Goal: Task Accomplishment & Management: Use online tool/utility

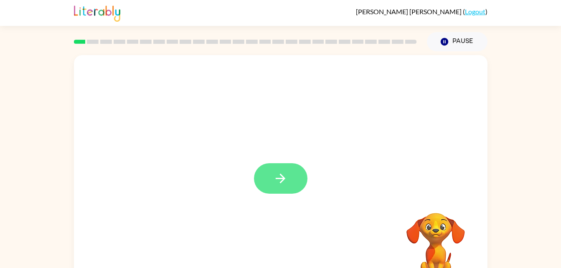
click at [290, 178] on button "button" at bounding box center [280, 178] width 53 height 30
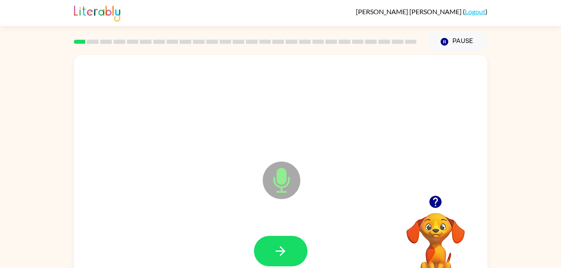
click at [282, 186] on icon at bounding box center [282, 181] width 38 height 38
click at [289, 254] on button "button" at bounding box center [280, 251] width 53 height 30
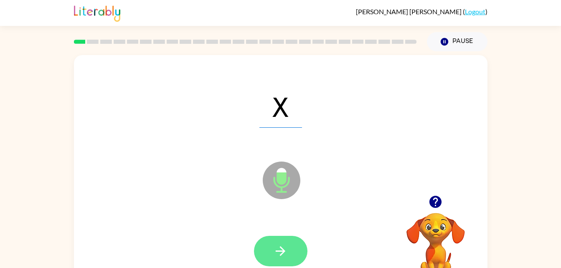
click at [290, 237] on button "button" at bounding box center [280, 251] width 53 height 30
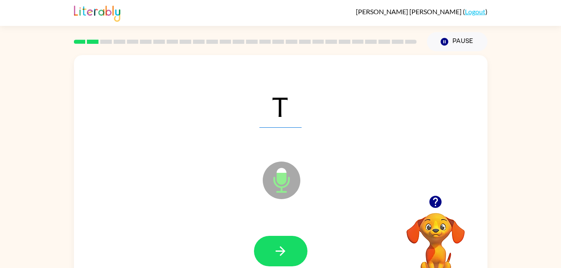
click at [280, 175] on icon "Microphone The Microphone is here when it is your turn to talk" at bounding box center [323, 191] width 125 height 63
click at [288, 189] on icon at bounding box center [282, 181] width 38 height 38
click at [299, 253] on button "button" at bounding box center [280, 251] width 53 height 30
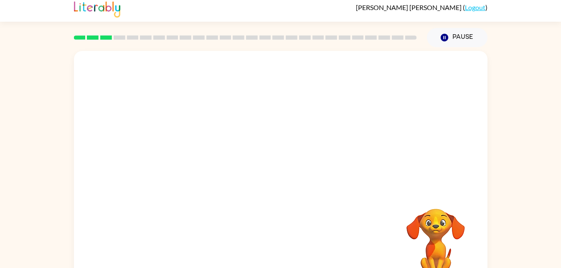
scroll to position [9, 0]
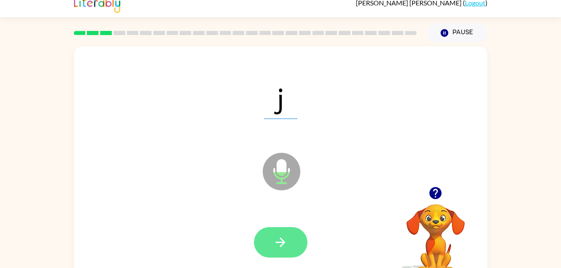
click at [280, 235] on icon "button" at bounding box center [280, 242] width 15 height 15
click at [279, 252] on button "button" at bounding box center [280, 242] width 53 height 30
click at [279, 250] on button "button" at bounding box center [280, 242] width 53 height 30
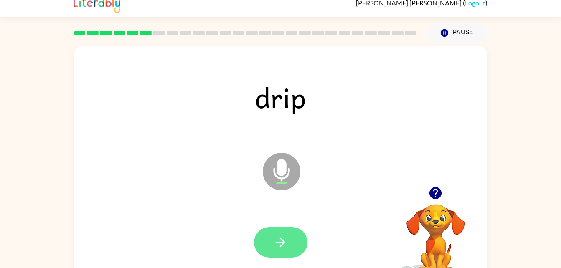
click at [282, 251] on button "button" at bounding box center [280, 242] width 53 height 30
click at [287, 232] on button "button" at bounding box center [280, 242] width 53 height 30
click at [297, 238] on button "button" at bounding box center [280, 242] width 53 height 30
click at [288, 244] on button "button" at bounding box center [280, 242] width 53 height 30
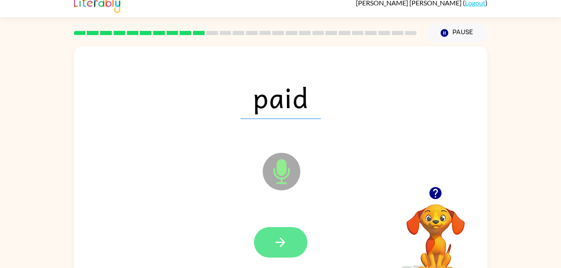
click at [274, 239] on icon "button" at bounding box center [280, 242] width 15 height 15
click at [281, 242] on icon "button" at bounding box center [281, 243] width 10 height 10
click at [285, 233] on button "button" at bounding box center [280, 242] width 53 height 30
click at [284, 248] on icon "button" at bounding box center [280, 242] width 15 height 15
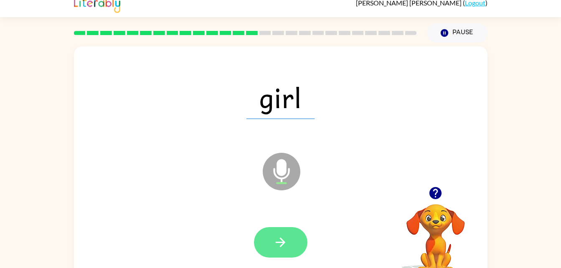
click at [282, 249] on icon "button" at bounding box center [280, 242] width 15 height 15
click at [294, 243] on button "button" at bounding box center [280, 242] width 53 height 30
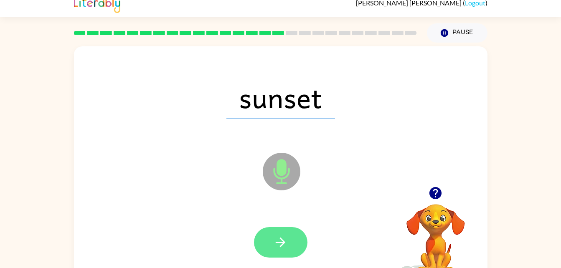
click at [292, 241] on button "button" at bounding box center [280, 242] width 53 height 30
click at [290, 241] on button "button" at bounding box center [280, 242] width 53 height 30
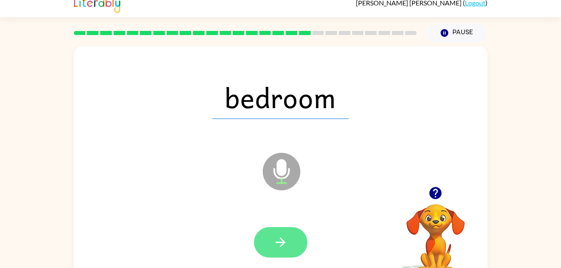
click at [292, 239] on button "button" at bounding box center [280, 242] width 53 height 30
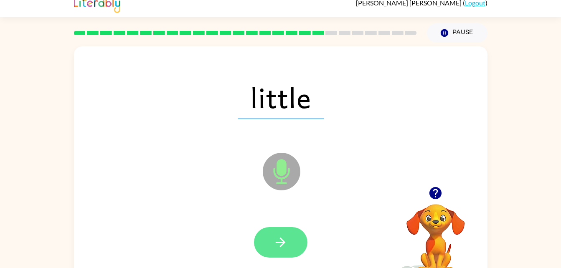
click at [280, 247] on icon "button" at bounding box center [280, 242] width 15 height 15
click at [295, 228] on button "button" at bounding box center [280, 242] width 53 height 30
click at [291, 249] on button "button" at bounding box center [280, 242] width 53 height 30
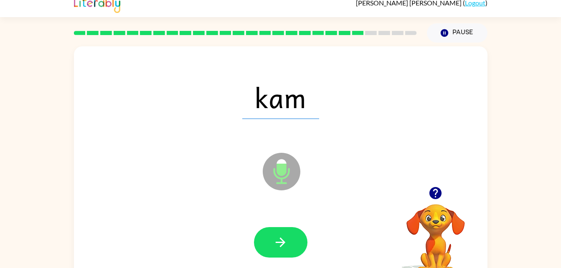
scroll to position [0, 0]
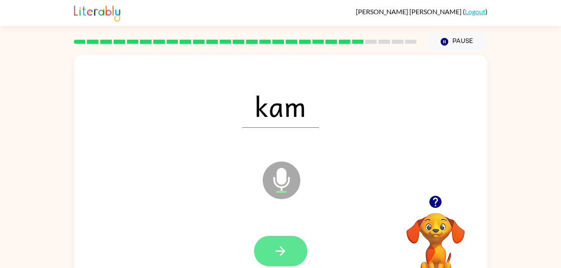
click at [269, 245] on button "button" at bounding box center [280, 251] width 53 height 30
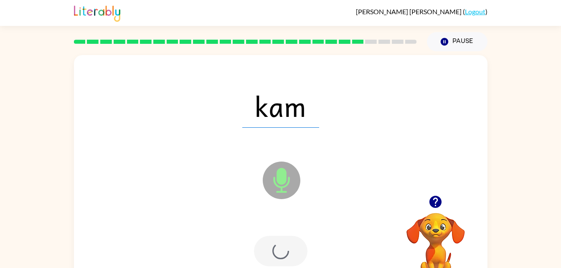
click at [279, 236] on div at bounding box center [280, 251] width 53 height 30
click at [282, 246] on div at bounding box center [280, 251] width 53 height 30
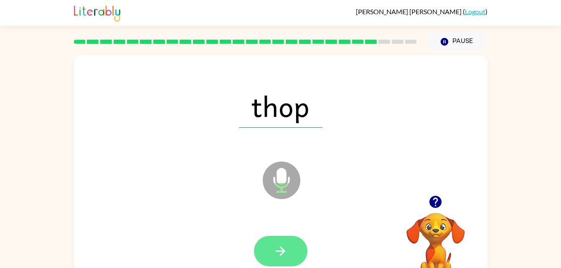
click at [286, 256] on icon "button" at bounding box center [280, 251] width 15 height 15
click at [289, 254] on button "button" at bounding box center [280, 251] width 53 height 30
click at [288, 247] on button "button" at bounding box center [280, 251] width 53 height 30
